Goal: Task Accomplishment & Management: Manage account settings

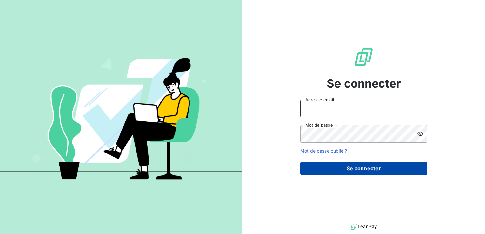
type input "hv@monier-environnement.com"
click at [372, 167] on button "Se connecter" at bounding box center [363, 168] width 127 height 13
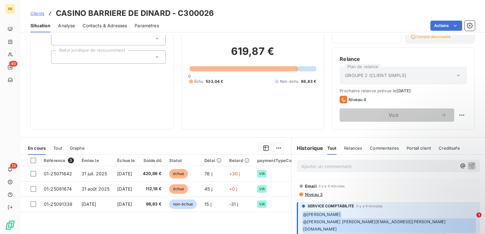
scroll to position [95, 0]
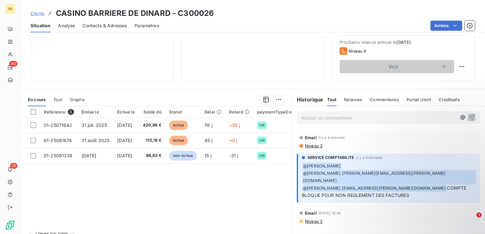
click at [331, 119] on p "Ajouter un commentaire ﻿" at bounding box center [378, 118] width 155 height 8
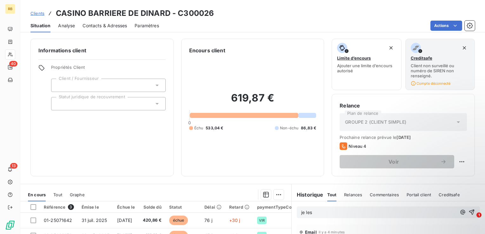
scroll to position [0, 0]
